Goal: Navigation & Orientation: Go to known website

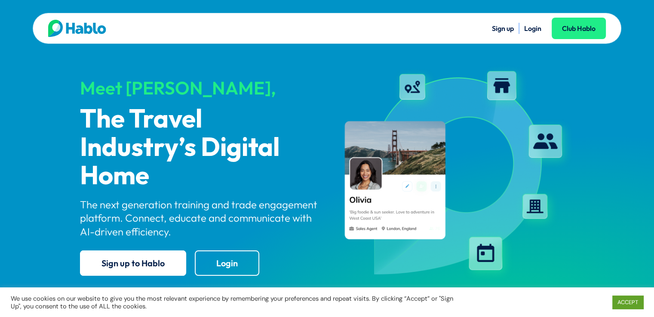
click at [534, 25] on link "Login" at bounding box center [532, 28] width 17 height 9
click at [628, 302] on link "ACCEPT" at bounding box center [628, 302] width 31 height 13
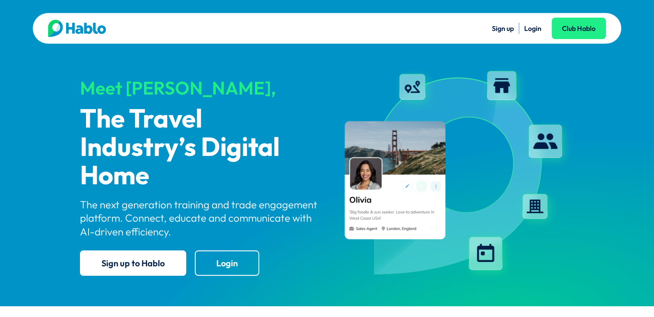
click at [530, 33] on li "Login" at bounding box center [532, 28] width 17 height 11
click at [532, 27] on link "Login" at bounding box center [532, 28] width 17 height 9
